Goal: Information Seeking & Learning: Learn about a topic

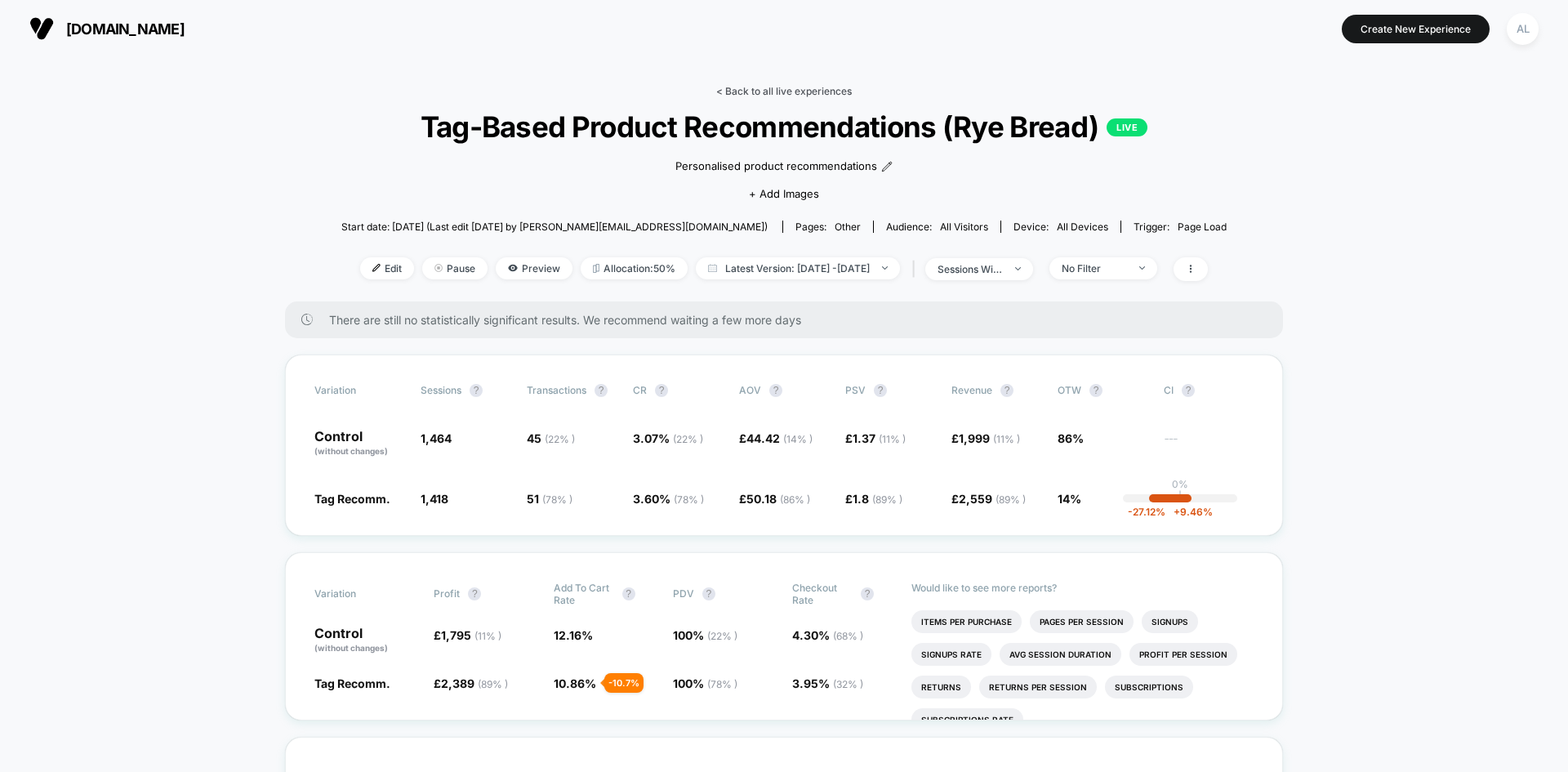
click at [788, 85] on link "< Back to all live experiences" at bounding box center [784, 91] width 136 height 12
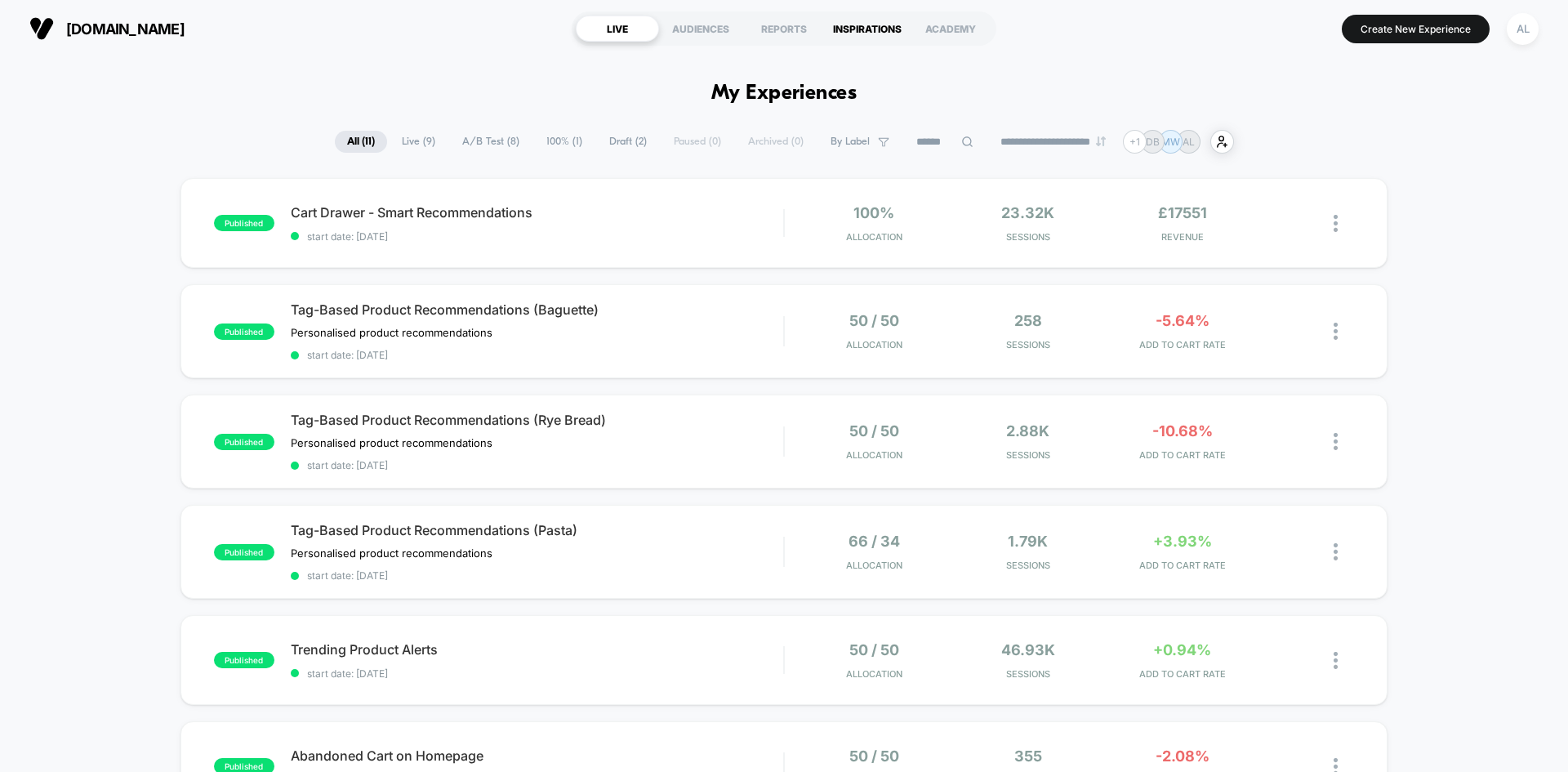
click at [871, 32] on div "INSPIRATIONS" at bounding box center [867, 29] width 83 height 26
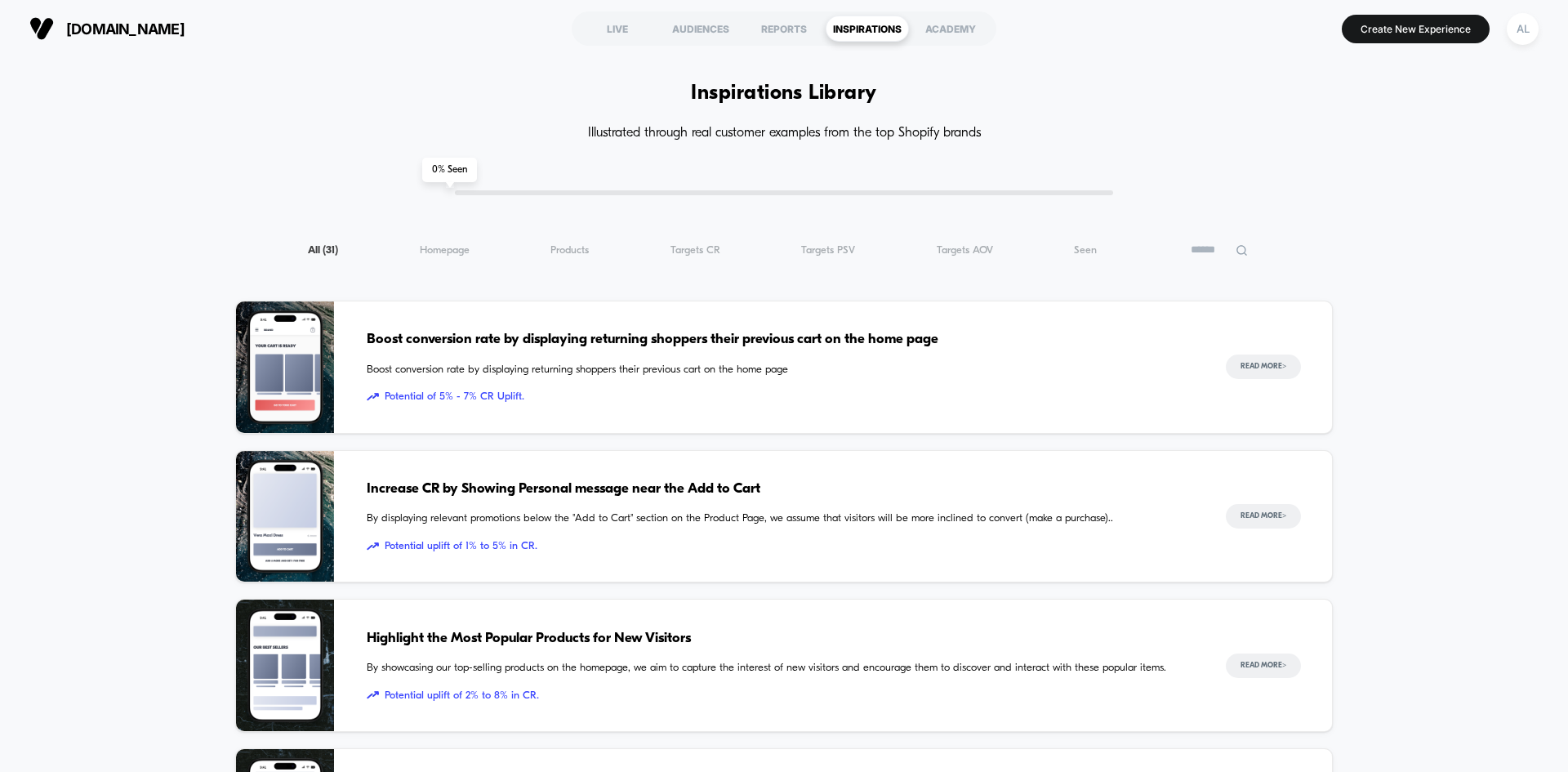
click at [631, 529] on div "Increase CR by Showing Personal message near the Add to Cart By displaying rele…" at bounding box center [780, 516] width 826 height 132
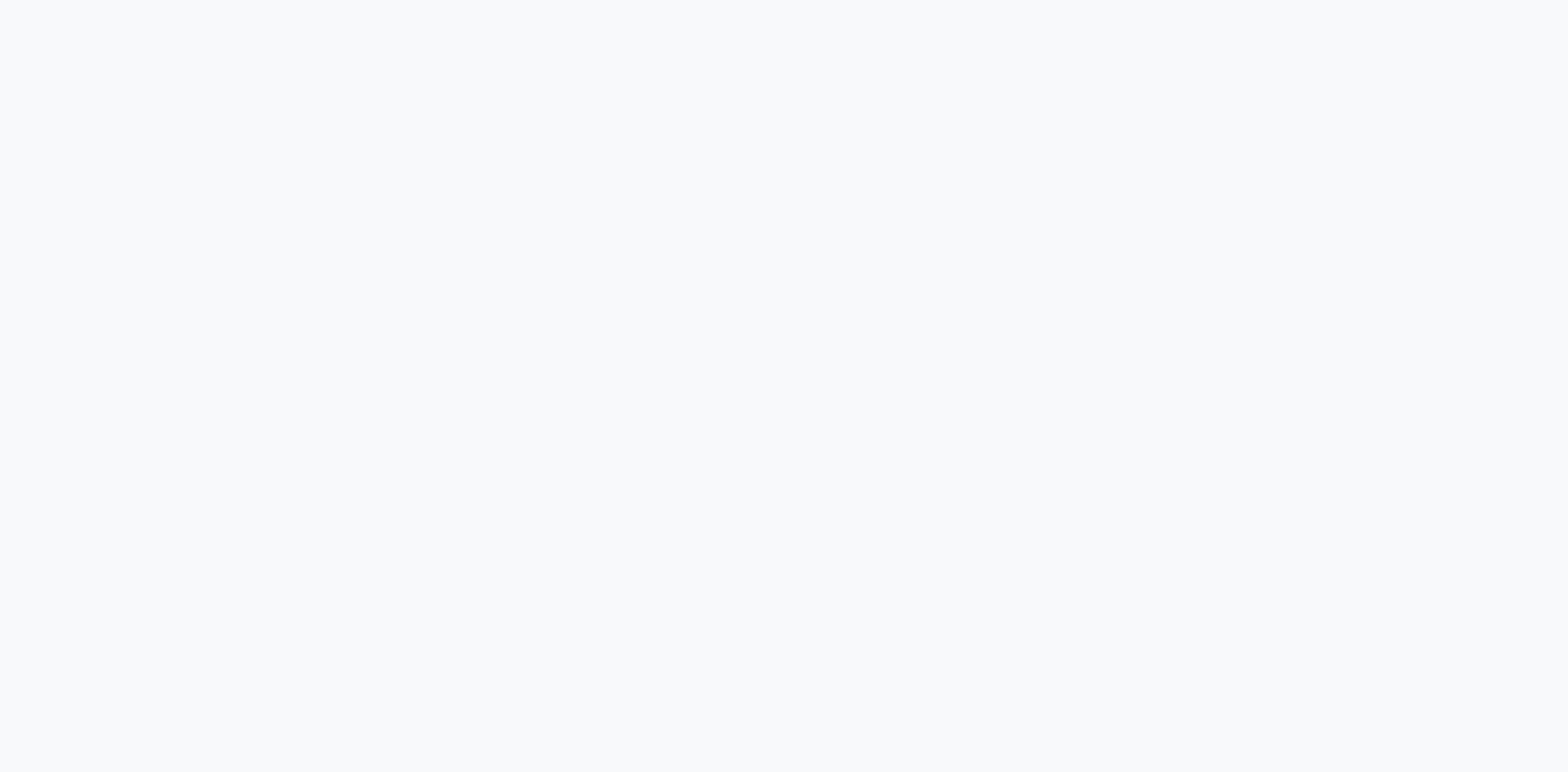
scroll to position [164, 0]
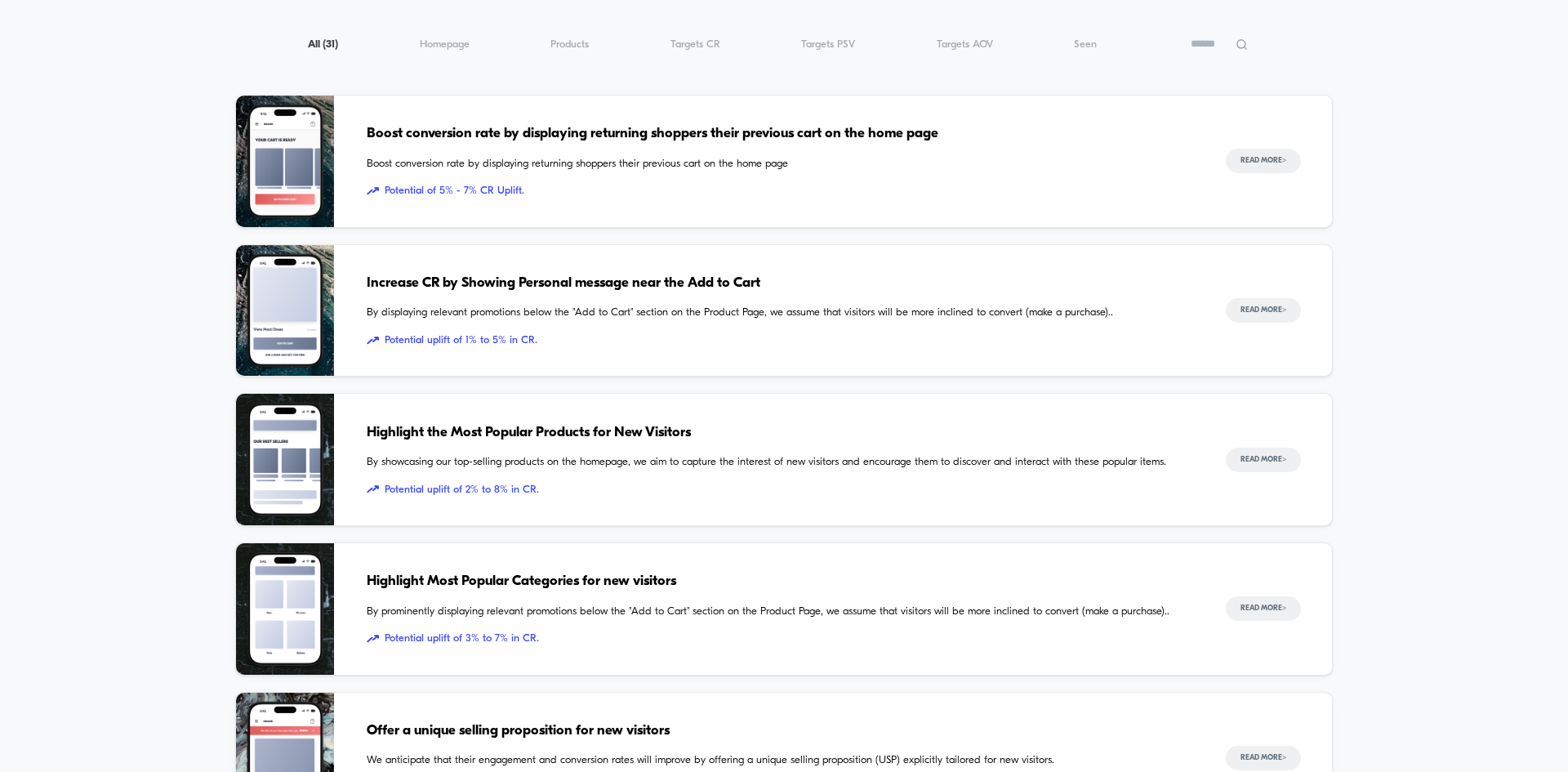
scroll to position [245, 0]
